Goal: Check status: Check status

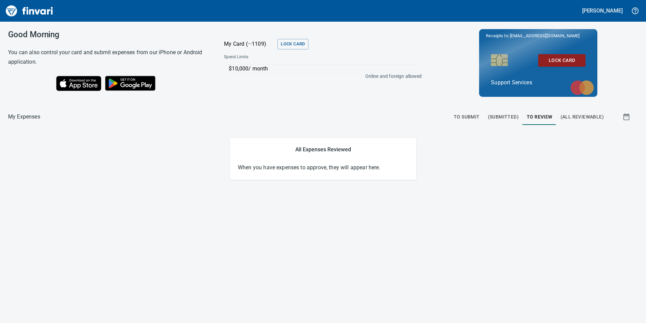
click at [473, 136] on div "My Expenses To Submit (Submitted) To Review (All Reviewable) All Expenses Revie…" at bounding box center [323, 145] width 646 height 67
click at [476, 111] on button "To Submit" at bounding box center [467, 117] width 34 height 16
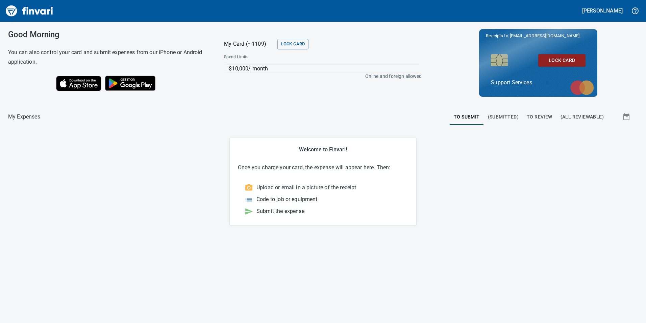
click at [522, 118] on button "(Submitted)" at bounding box center [503, 117] width 39 height 16
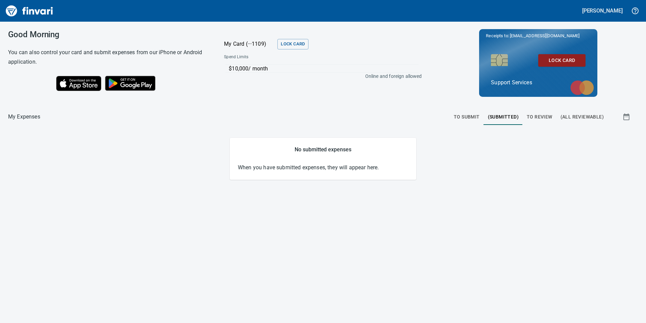
click at [554, 118] on button "To Review" at bounding box center [540, 117] width 34 height 16
click at [578, 113] on span "(All Reviewable)" at bounding box center [582, 117] width 43 height 8
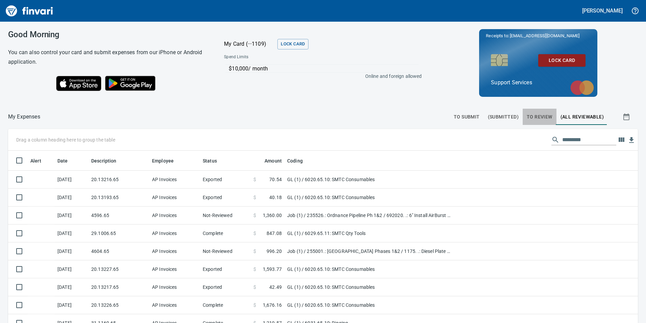
click at [542, 115] on span "To Review" at bounding box center [540, 117] width 26 height 8
